Goal: Information Seeking & Learning: Learn about a topic

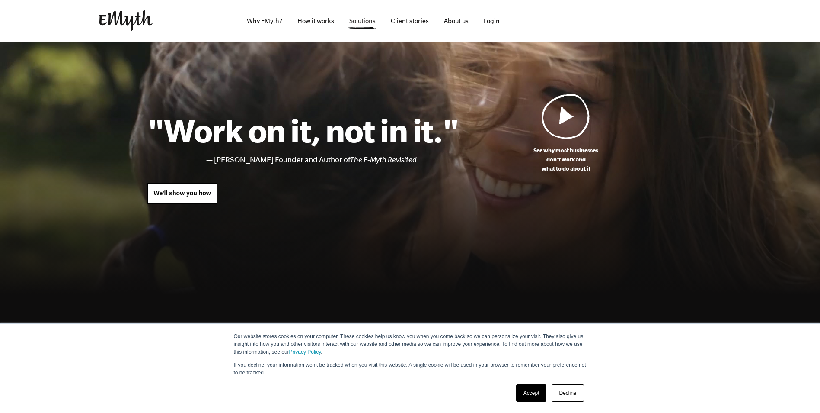
click at [359, 20] on link "Solutions" at bounding box center [362, 21] width 40 height 42
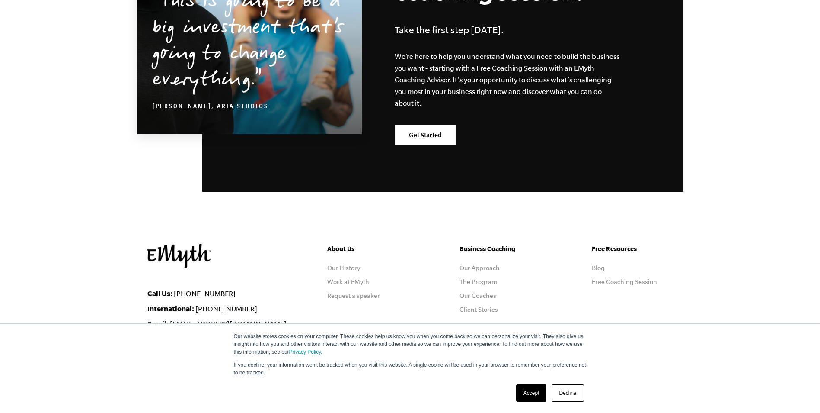
scroll to position [1535, 0]
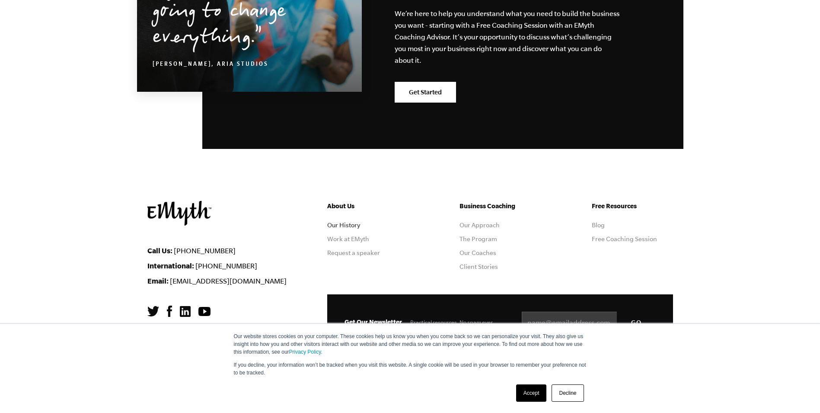
click at [351, 226] on link "Our History" at bounding box center [343, 224] width 33 height 7
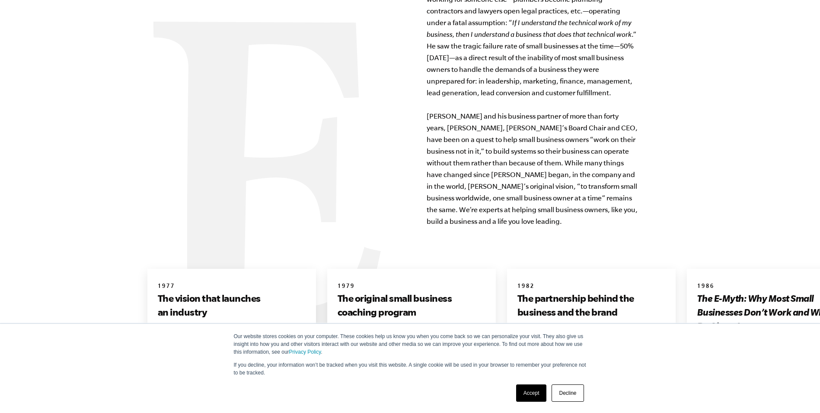
scroll to position [1009, 0]
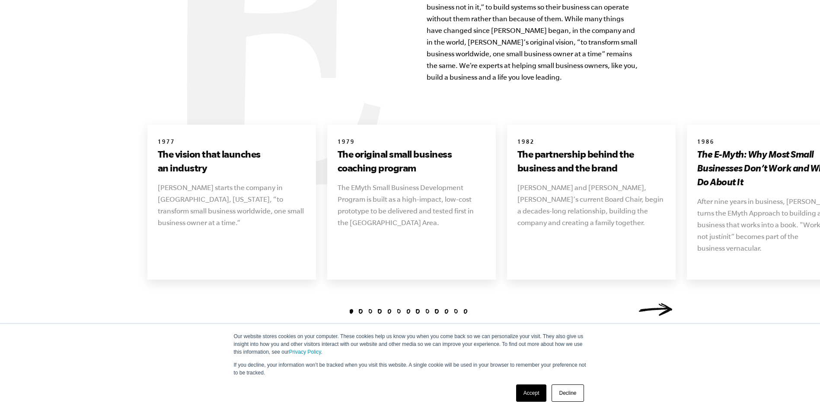
click at [666, 303] on link "Next" at bounding box center [656, 309] width 35 height 13
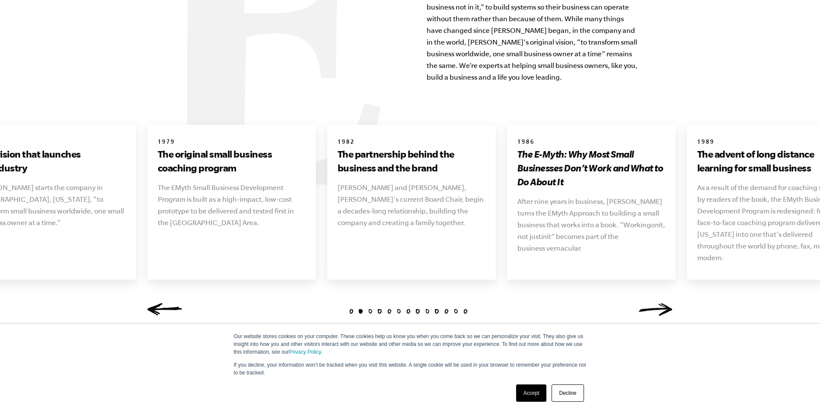
click at [666, 303] on link "Next" at bounding box center [656, 309] width 35 height 13
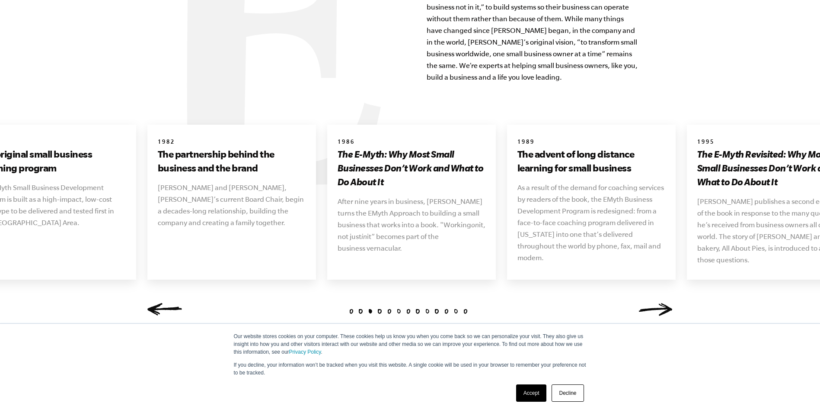
click at [666, 303] on link "Next" at bounding box center [656, 309] width 35 height 13
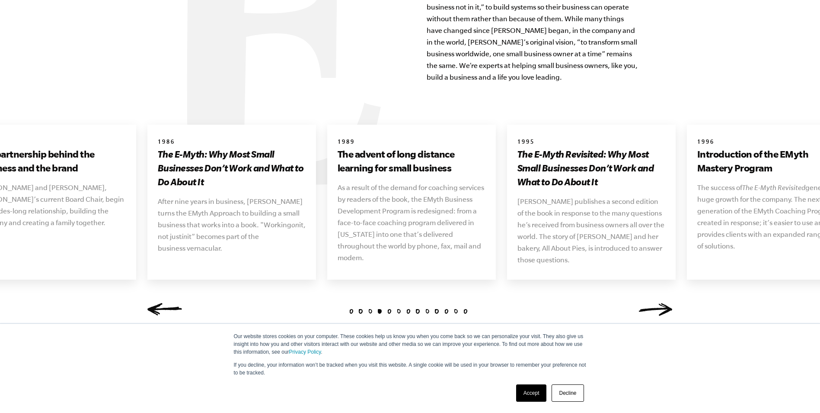
click at [666, 303] on link "Next" at bounding box center [656, 309] width 35 height 13
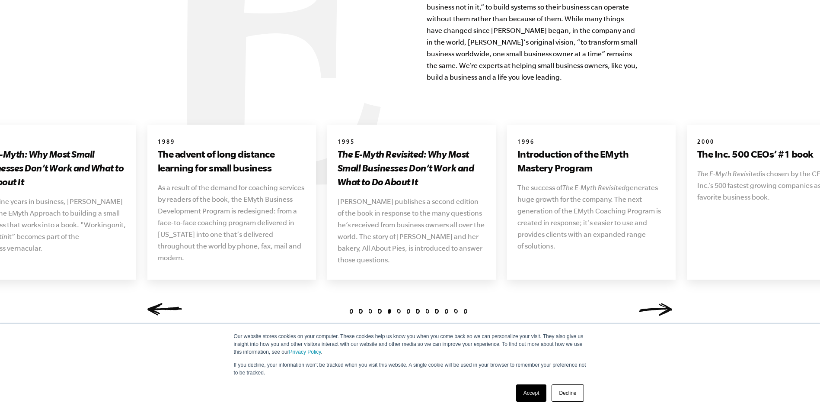
click at [666, 303] on link "Next" at bounding box center [656, 309] width 35 height 13
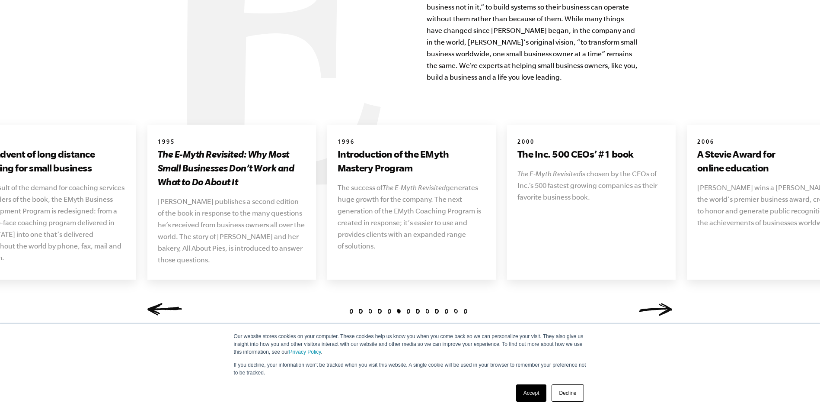
click at [666, 303] on link "Next" at bounding box center [656, 309] width 35 height 13
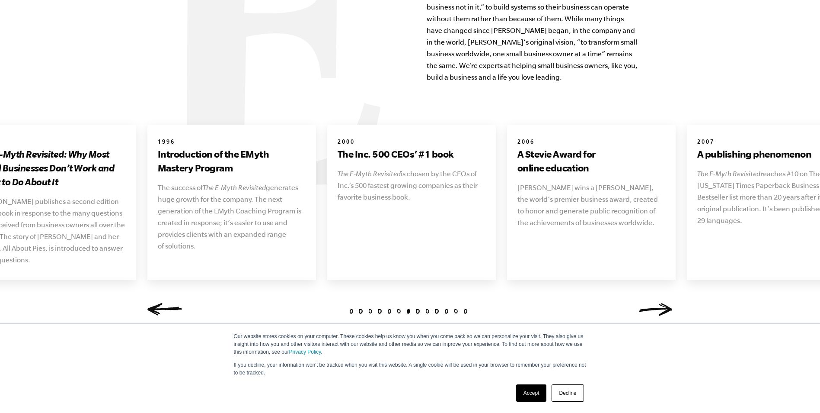
click at [666, 303] on link "Next" at bounding box center [656, 309] width 35 height 13
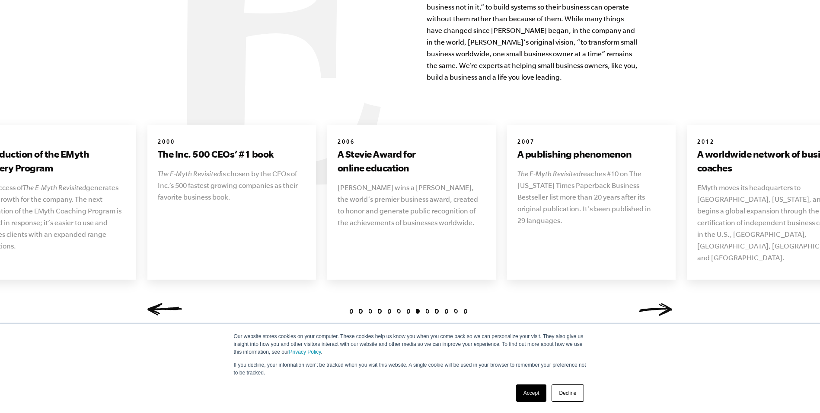
click at [666, 303] on link "Next" at bounding box center [656, 309] width 35 height 13
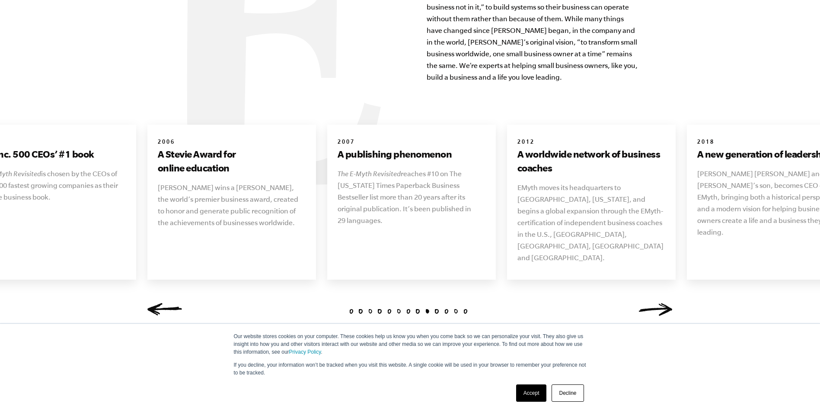
click at [666, 303] on link "Next" at bounding box center [656, 309] width 35 height 13
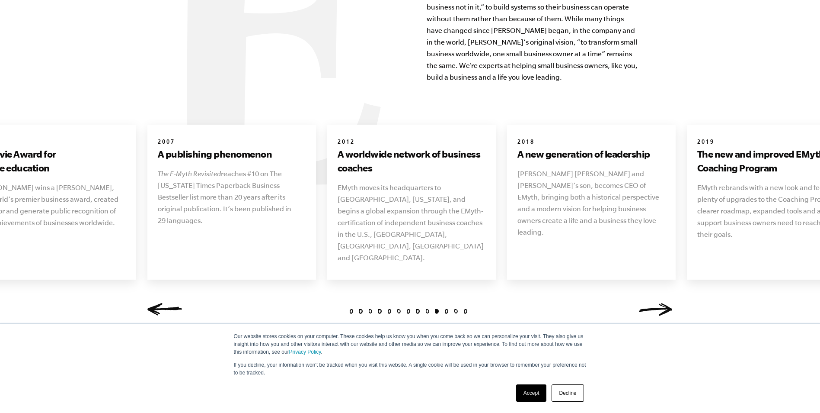
click at [666, 303] on link "Next" at bounding box center [656, 309] width 35 height 13
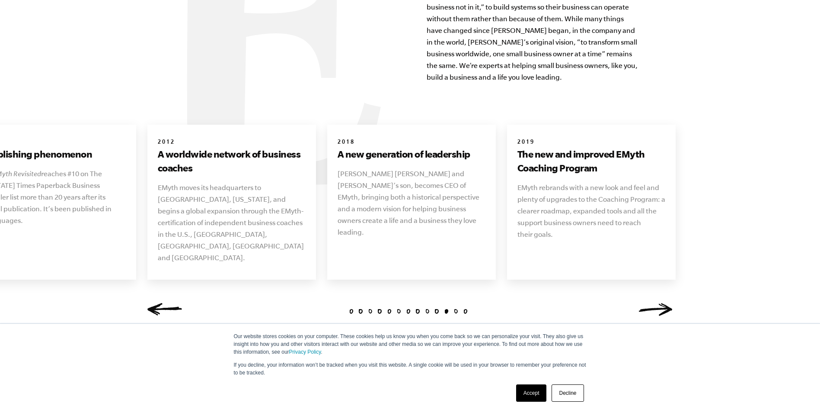
click at [666, 303] on link "Next" at bounding box center [656, 309] width 35 height 13
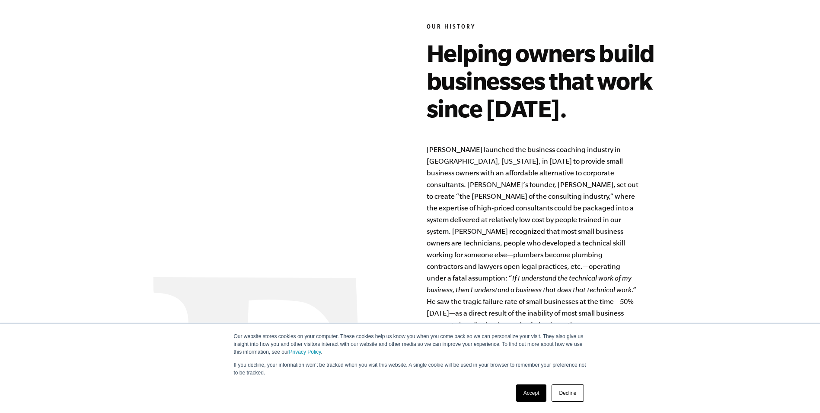
scroll to position [0, 0]
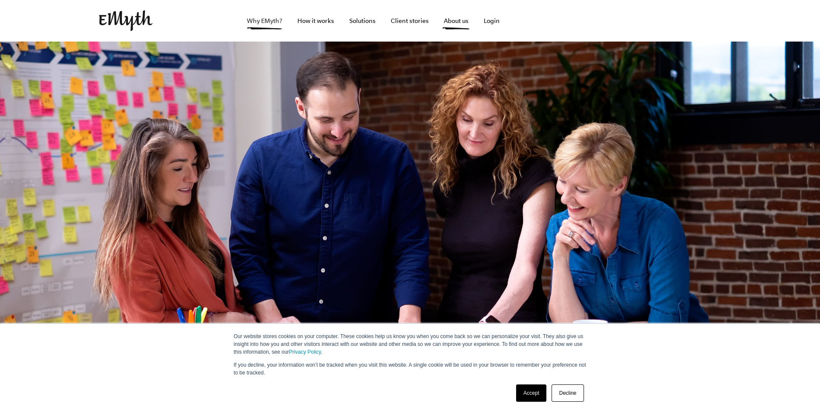
click at [264, 19] on link "Why EMyth?" at bounding box center [264, 21] width 49 height 42
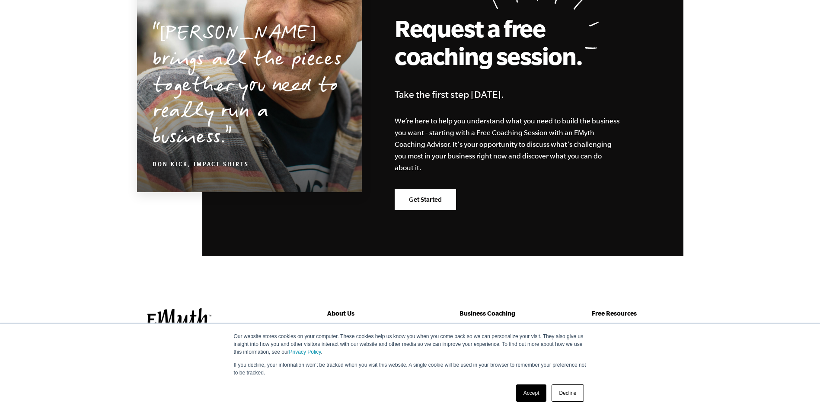
scroll to position [2594, 0]
